Goal: Navigation & Orientation: Find specific page/section

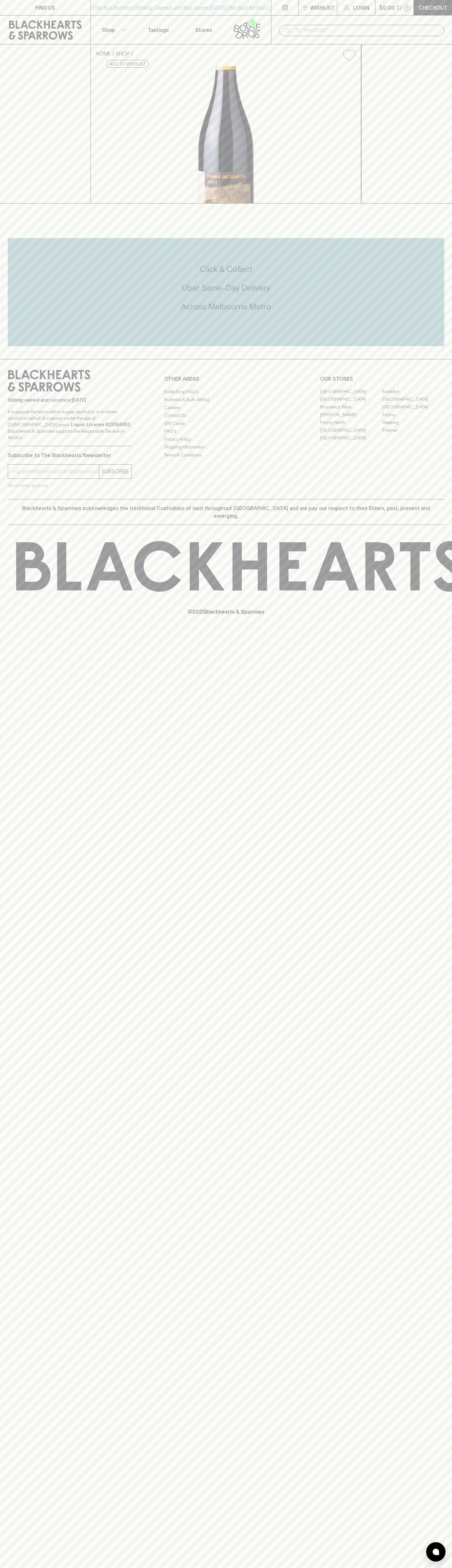
click at [413, 396] on link "Braddon" at bounding box center [413, 391] width 62 height 8
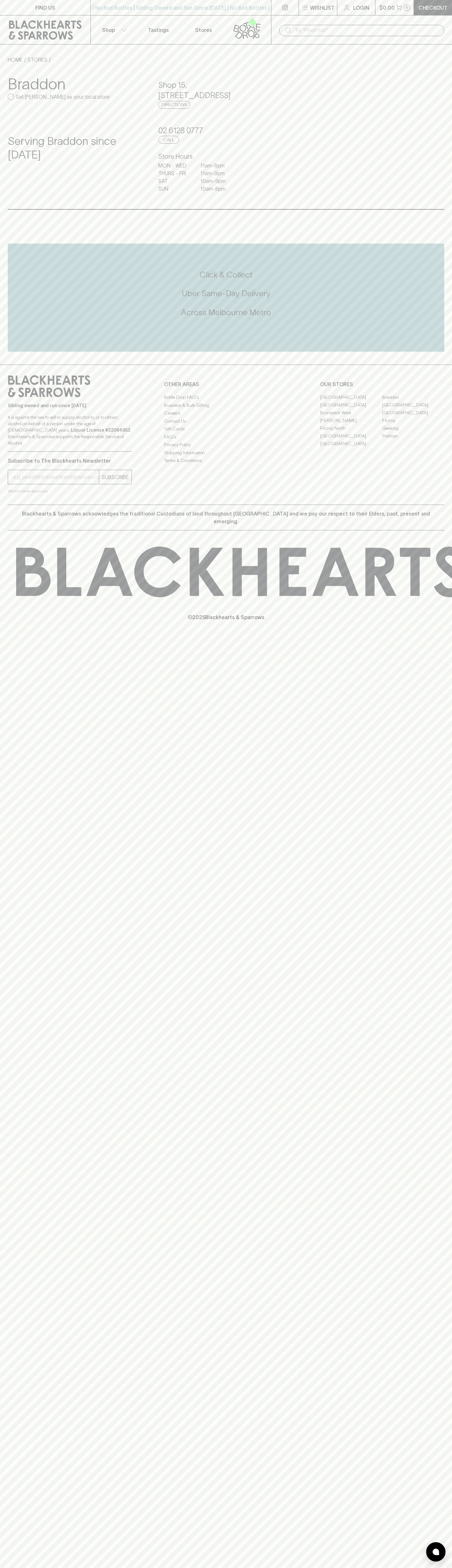
click at [358, 4] on p "Login" at bounding box center [361, 7] width 16 height 8
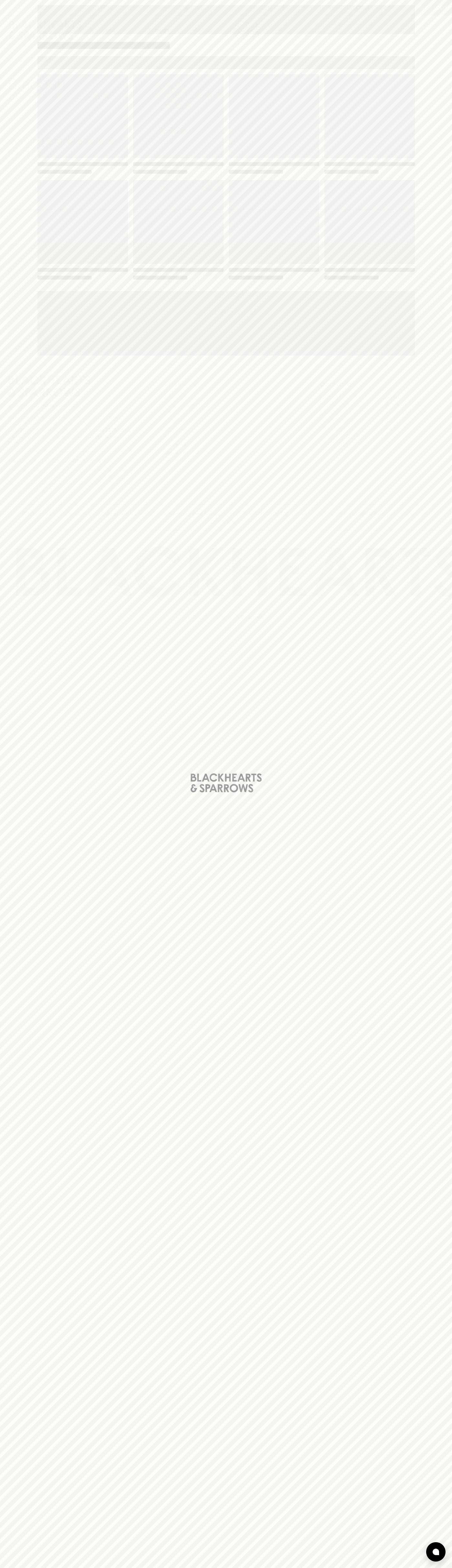
click at [429, 781] on div "Loading" at bounding box center [226, 784] width 452 height 1568
click at [84, 1567] on html "FIND US | No Bad Bottles | Sibling Owned and Run Since [DATE] | No Bad Bottles …" at bounding box center [226, 784] width 452 height 1568
click at [29, 201] on div "Loading" at bounding box center [226, 784] width 452 height 1568
